Goal: Information Seeking & Learning: Find contact information

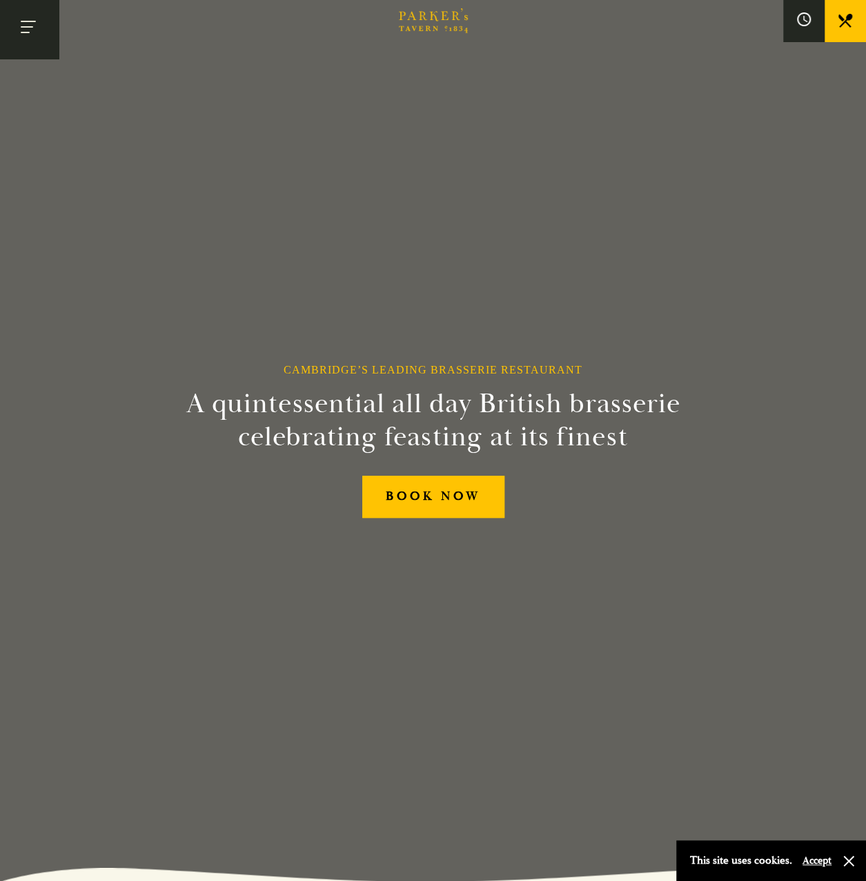
click at [32, 32] on button "Toggle navigation" at bounding box center [29, 29] width 59 height 59
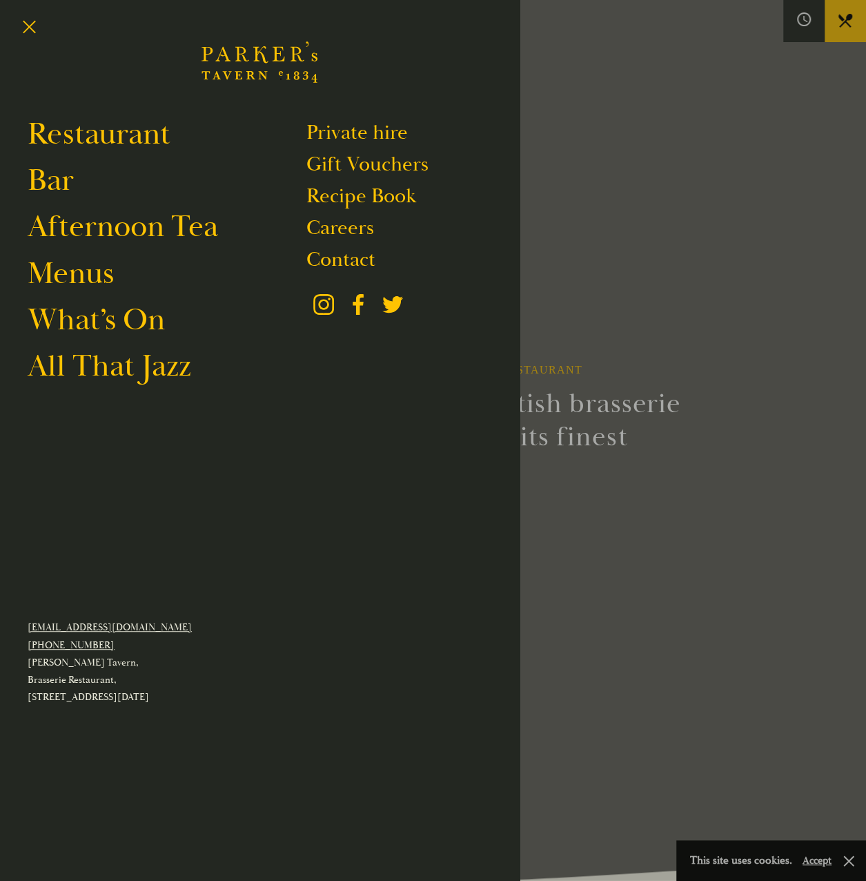
drag, startPoint x: 83, startPoint y: 133, endPoint x: 210, endPoint y: 172, distance: 132.7
click at [83, 133] on link "Restaurant" at bounding box center [99, 134] width 143 height 39
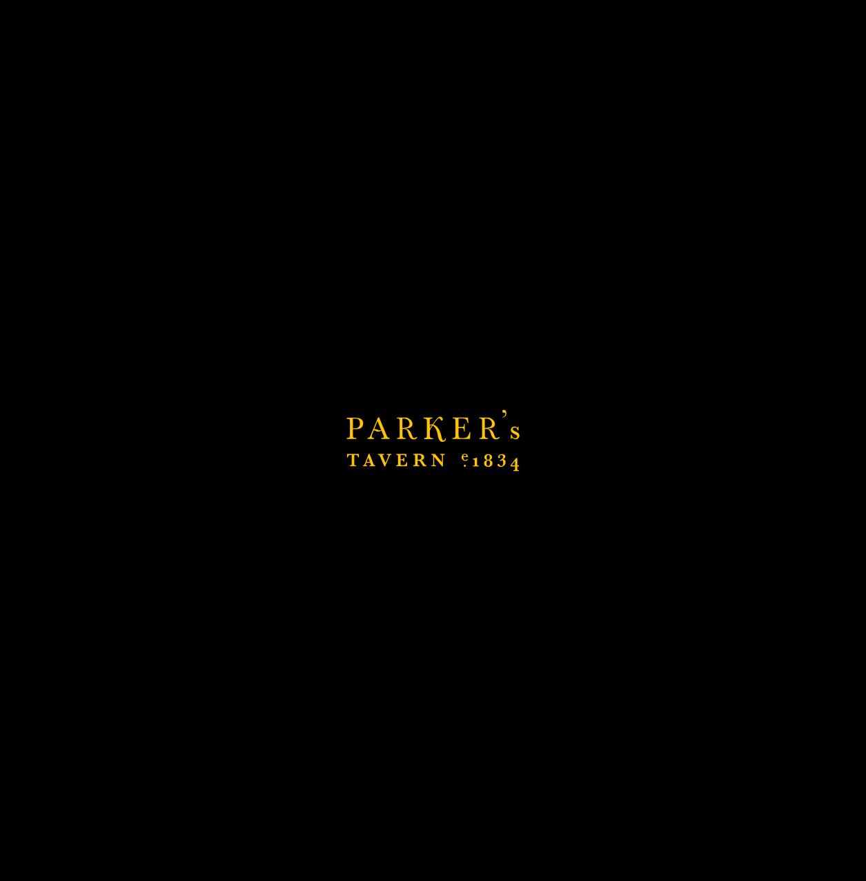
scroll to position [483, 0]
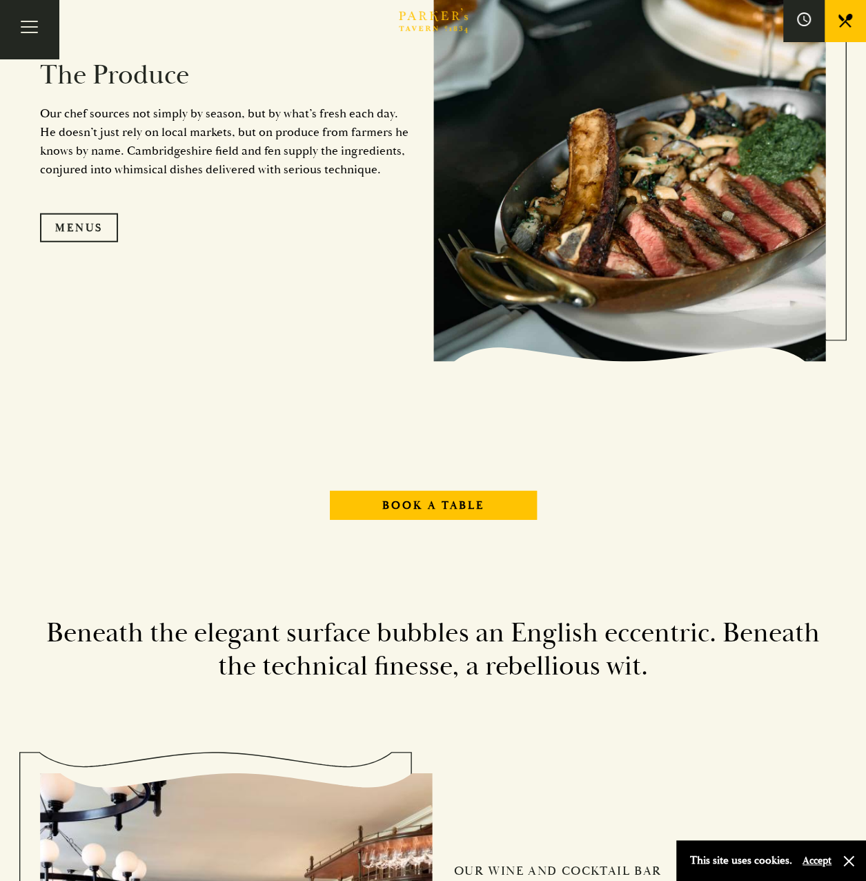
scroll to position [1587, 0]
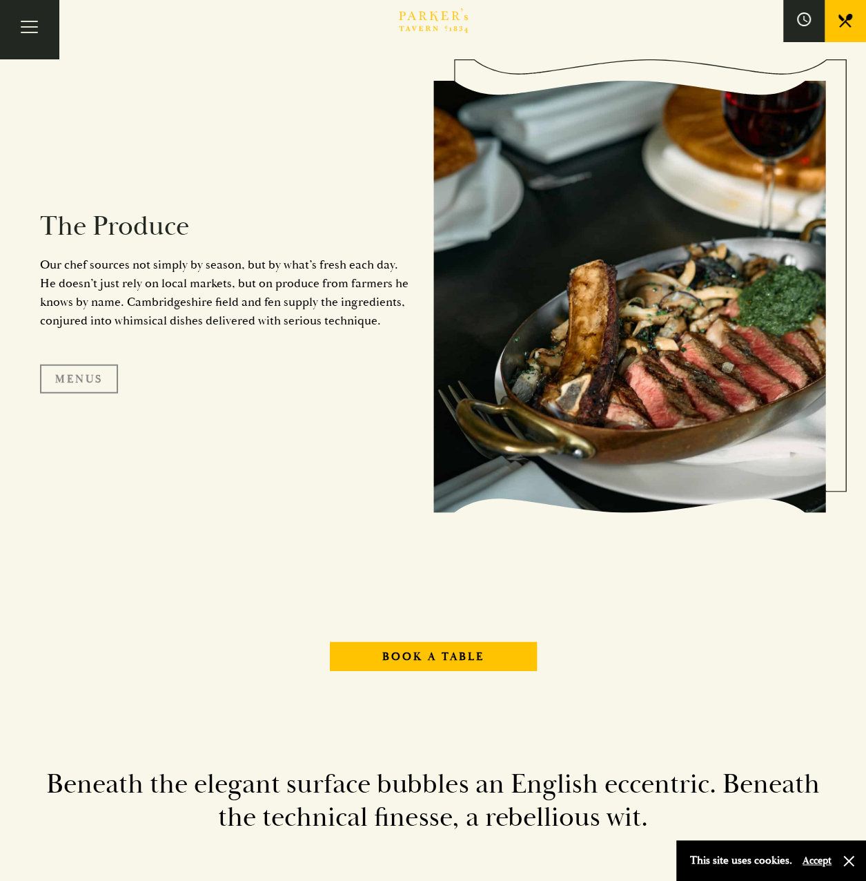
click at [75, 371] on link "Menus" at bounding box center [79, 378] width 78 height 29
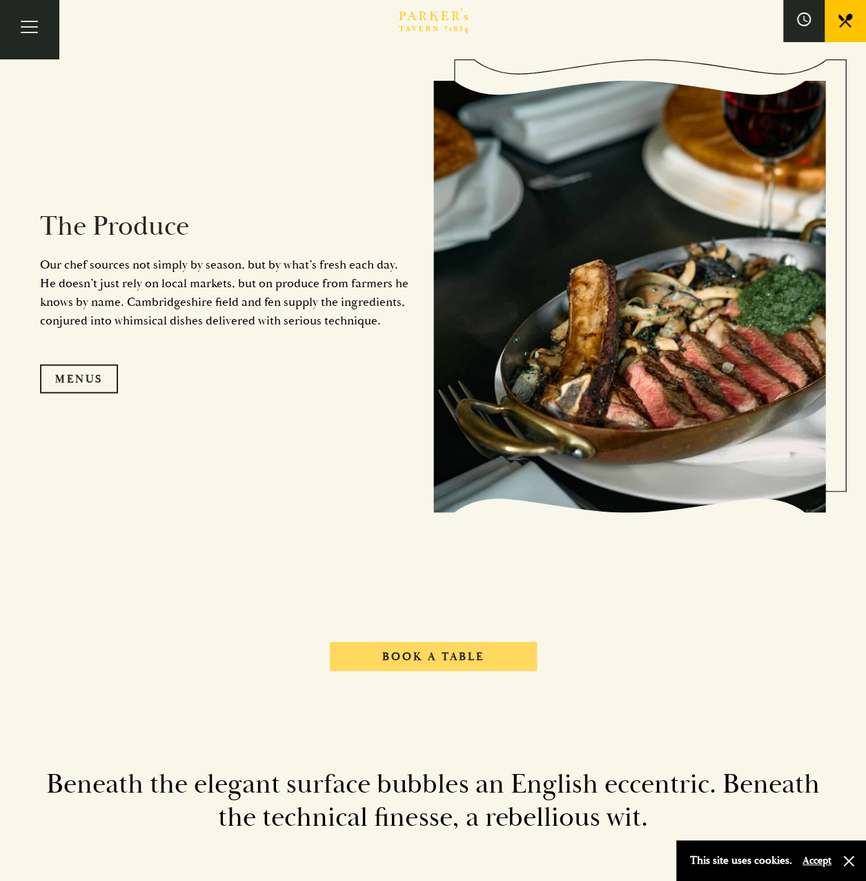
click at [439, 650] on link "Book A Table" at bounding box center [433, 656] width 207 height 29
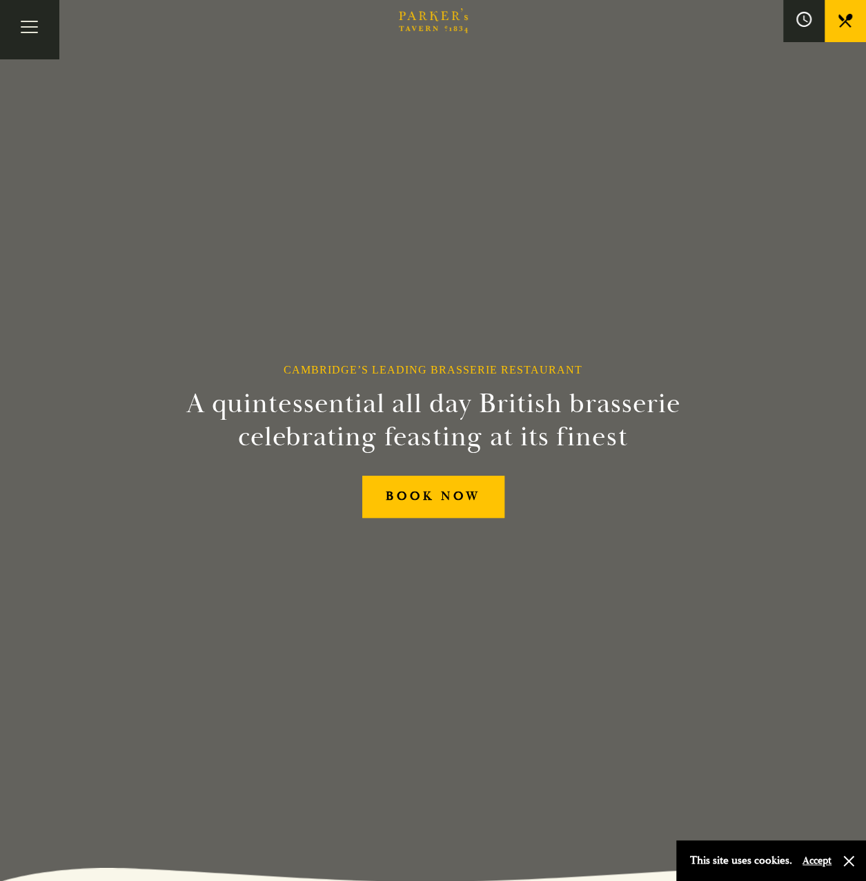
click at [806, 23] on icon at bounding box center [803, 19] width 15 height 15
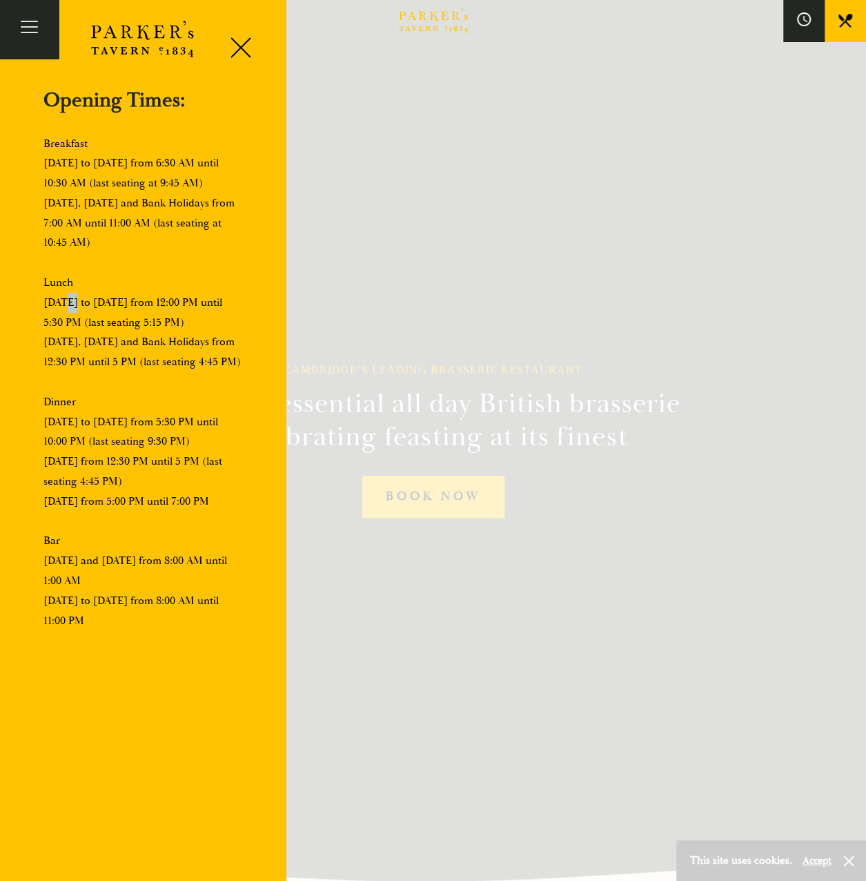
drag, startPoint x: 63, startPoint y: 300, endPoint x: 74, endPoint y: 306, distance: 12.7
click at [74, 306] on p "Breakfast Monday to Friday from 6:30 AM until 10:30 AM (last seating at 9:45 AM…" at bounding box center [142, 382] width 199 height 497
drag, startPoint x: 74, startPoint y: 306, endPoint x: 184, endPoint y: 306, distance: 110.4
click at [119, 307] on p "Breakfast Monday to Friday from 6:30 AM until 10:30 AM (last seating at 9:45 AM…" at bounding box center [142, 382] width 199 height 497
drag, startPoint x: 57, startPoint y: 437, endPoint x: 167, endPoint y: 442, distance: 110.6
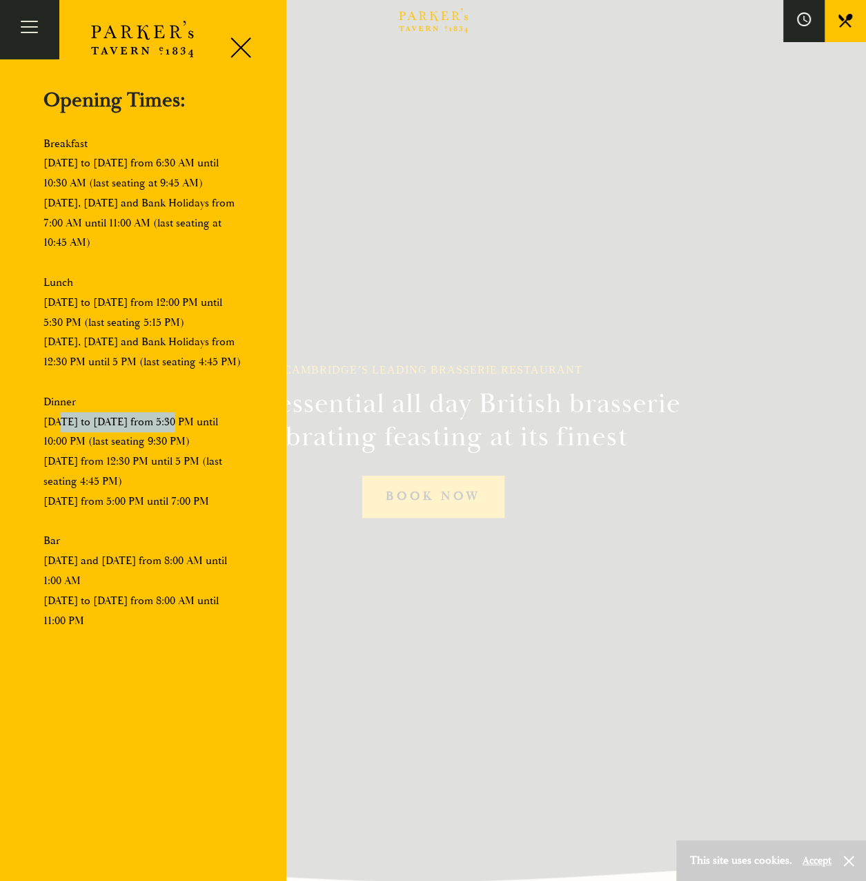
click at [167, 442] on p "Breakfast Monday to Friday from 6:30 AM until 10:30 AM (last seating at 9:45 AM…" at bounding box center [142, 382] width 199 height 497
drag, startPoint x: 167, startPoint y: 442, endPoint x: 58, endPoint y: 480, distance: 115.2
click at [58, 480] on p "Breakfast Monday to Friday from 6:30 AM until 10:30 AM (last seating at 9:45 AM…" at bounding box center [142, 382] width 199 height 497
drag, startPoint x: 57, startPoint y: 516, endPoint x: 174, endPoint y: 518, distance: 117.3
click at [174, 518] on p "Breakfast Monday to Friday from 6:30 AM until 10:30 AM (last seating at 9:45 AM…" at bounding box center [142, 382] width 199 height 497
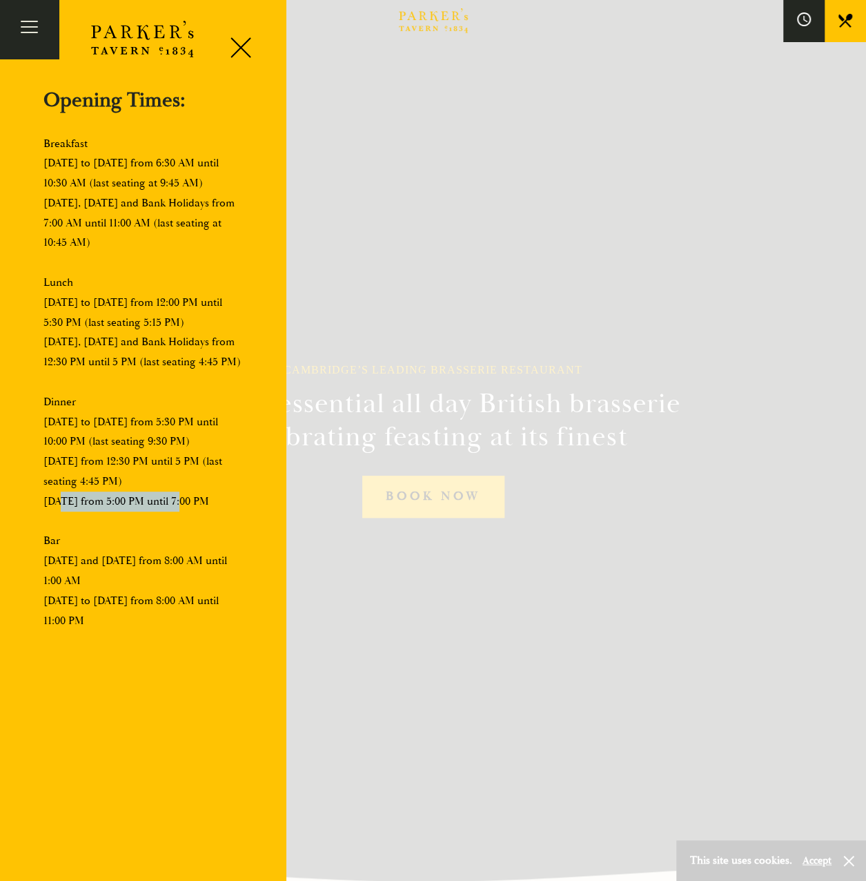
drag, startPoint x: 174, startPoint y: 518, endPoint x: 200, endPoint y: 520, distance: 26.3
click at [200, 520] on p "Breakfast Monday to Friday from 6:30 AM until 10:30 AM (last seating at 9:45 AM…" at bounding box center [142, 382] width 199 height 497
drag, startPoint x: 203, startPoint y: 522, endPoint x: 48, endPoint y: 521, distance: 155.3
click at [48, 521] on p "Breakfast Monday to Friday from 6:30 AM until 10:30 AM (last seating at 9:45 AM…" at bounding box center [142, 382] width 199 height 497
drag, startPoint x: 48, startPoint y: 521, endPoint x: 108, endPoint y: 518, distance: 60.8
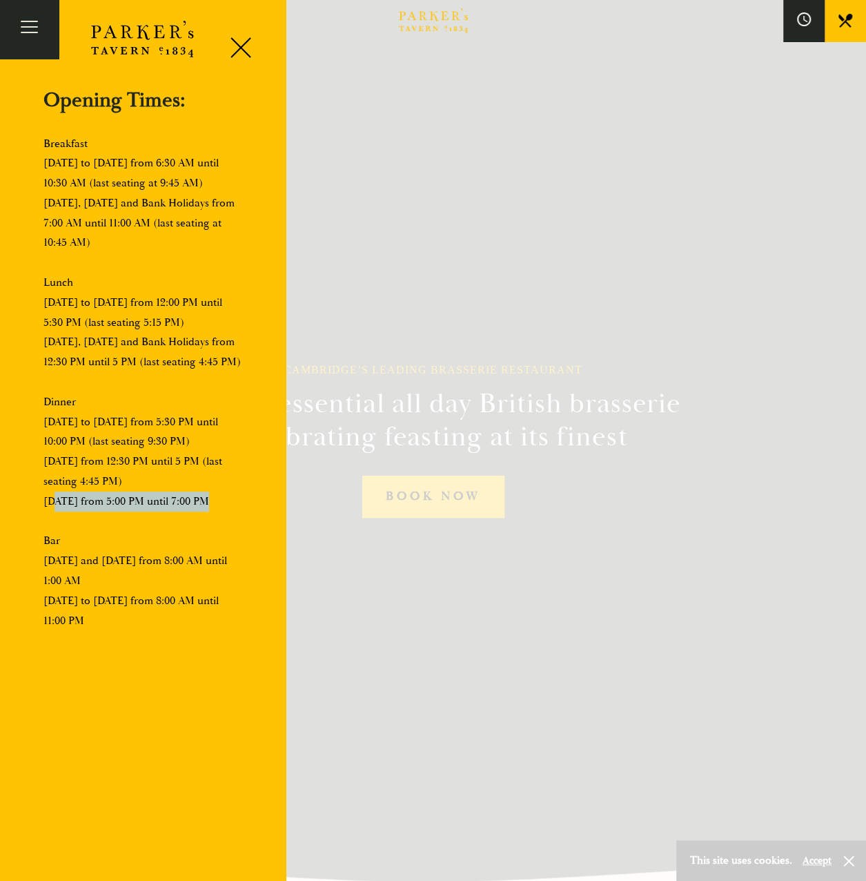
click at [108, 518] on p "Breakfast Monday to Friday from 6:30 AM until 10:30 AM (last seating at 9:45 AM…" at bounding box center [142, 382] width 199 height 497
click at [75, 444] on p "Breakfast Monday to Friday from 6:30 AM until 10:30 AM (last seating at 9:45 AM…" at bounding box center [142, 382] width 199 height 497
drag, startPoint x: 242, startPoint y: 46, endPoint x: 250, endPoint y: 57, distance: 13.8
click at [242, 46] on div at bounding box center [235, 50] width 59 height 59
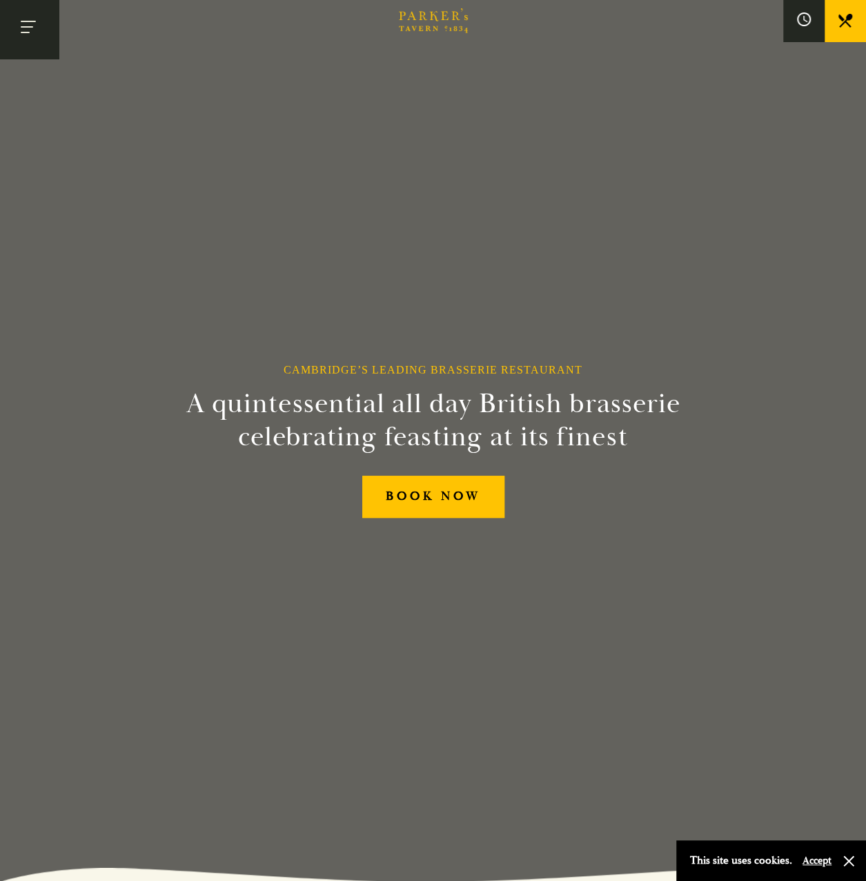
click at [45, 34] on button "Toggle navigation" at bounding box center [29, 29] width 59 height 59
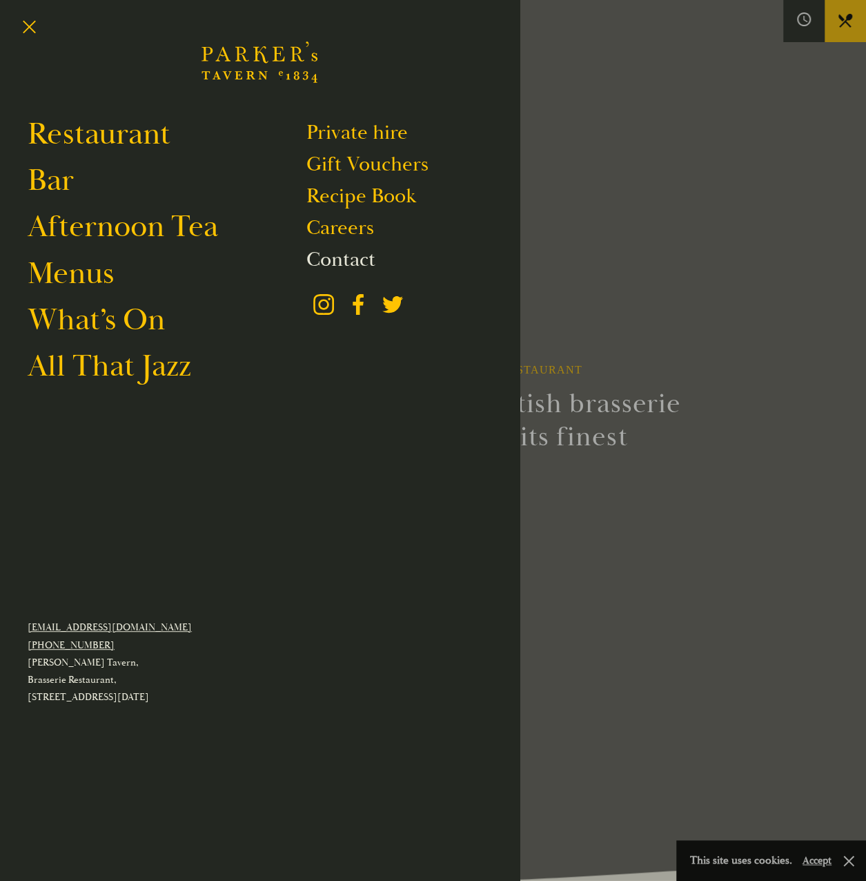
click at [333, 255] on link "Contact" at bounding box center [340, 259] width 69 height 26
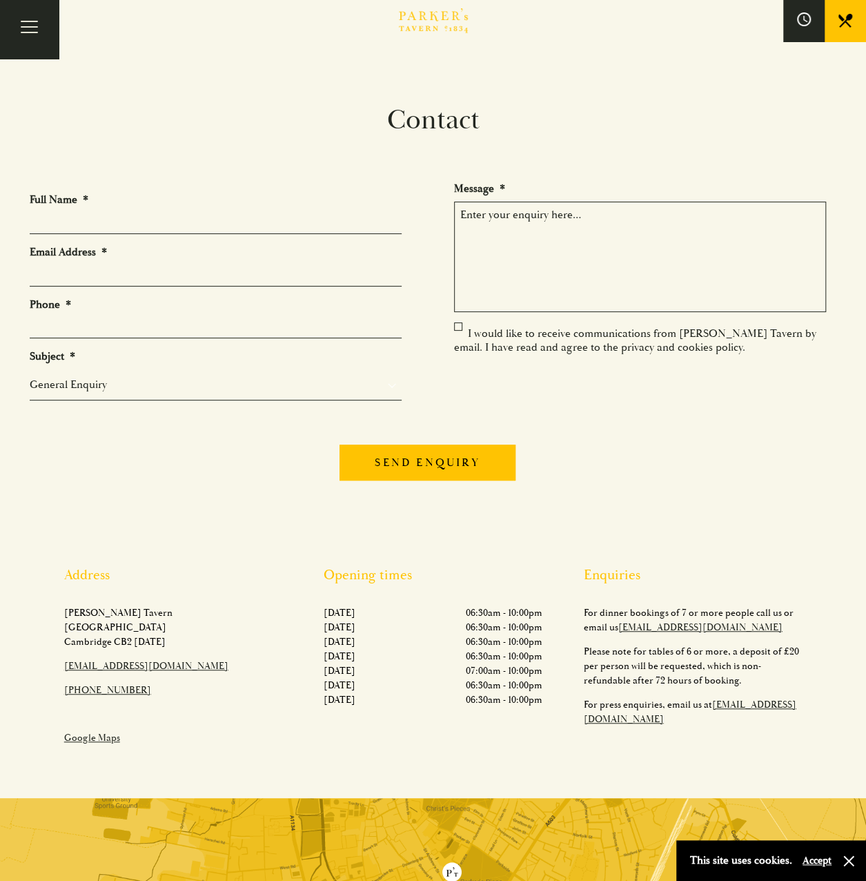
click at [736, 502] on section "Contact Full Name * Email Address * Phone * Subject * General Enquiry Private B…" at bounding box center [433, 429] width 866 height 651
